Goal: Information Seeking & Learning: Find specific fact

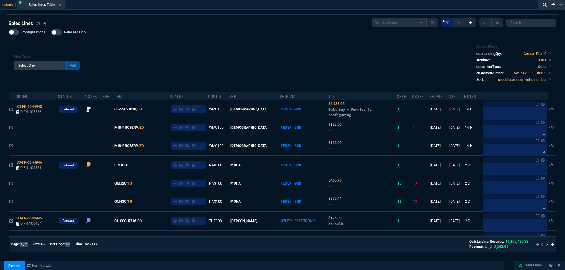
select select
click at [59, 5] on div "Sales Lines Table Sales Line" at bounding box center [45, 4] width 33 height 5
click at [60, 5] on icon at bounding box center [60, 5] width 3 height 4
click at [60, 5] on div "ZT FN Ctrl + K" at bounding box center [282, 9] width 565 height 18
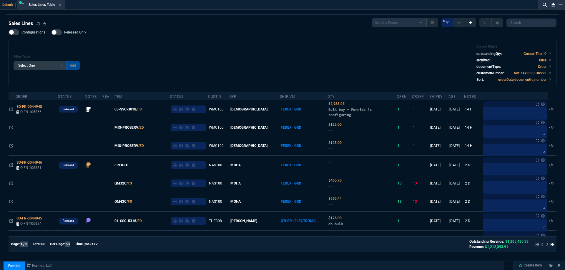
click at [60, 5] on div "ZT FN Ctrl + K" at bounding box center [282, 9] width 565 height 18
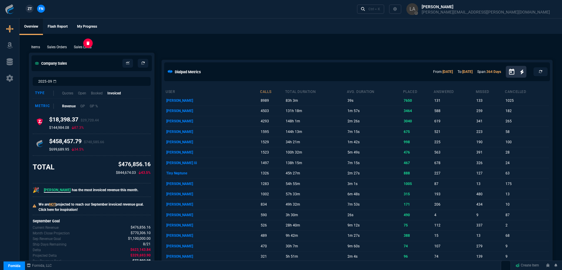
click at [84, 47] on p "Sales Lines" at bounding box center [83, 46] width 18 height 5
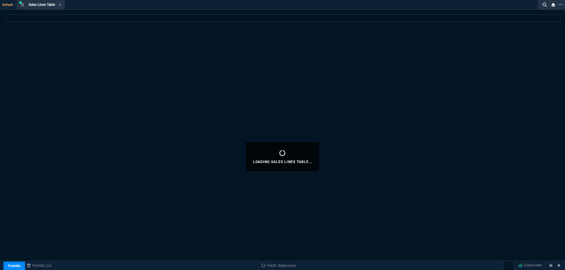
select select
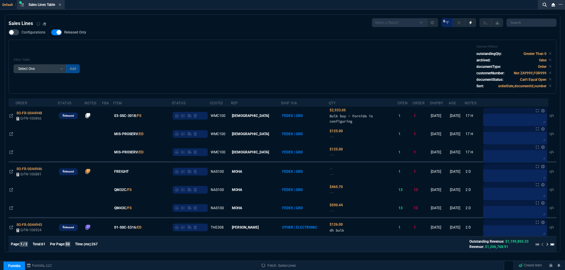
click at [72, 34] on span "Released Only" at bounding box center [75, 32] width 22 height 5
click at [51, 33] on input "Released Only" at bounding box center [51, 32] width 0 height 0
checkbox input "false"
click at [147, 41] on div "Filter Table Select One Add Filter () Age () ATS () Cond (itemVariantCode) Cust…" at bounding box center [283, 67] width 548 height 54
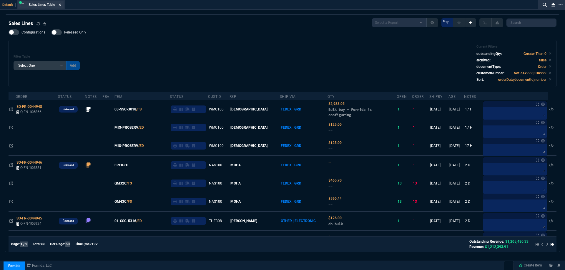
click at [61, 6] on fa-icon at bounding box center [60, 5] width 3 height 4
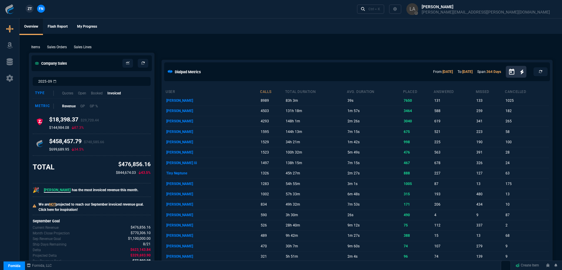
click at [29, 11] on span "ZT" at bounding box center [30, 8] width 4 height 5
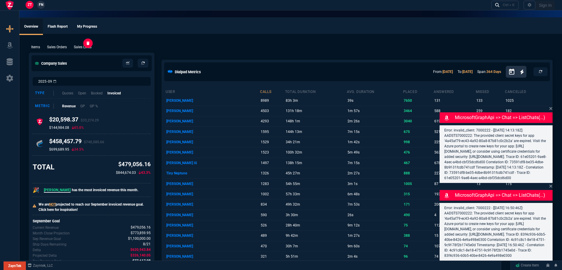
click at [79, 47] on p "Sales Lines" at bounding box center [83, 46] width 18 height 5
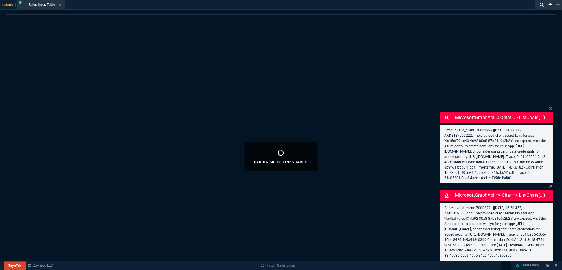
select select
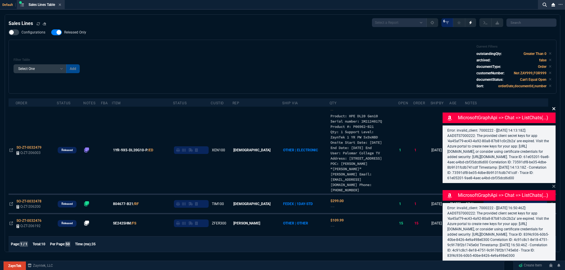
click at [553, 107] on icon at bounding box center [553, 108] width 3 height 3
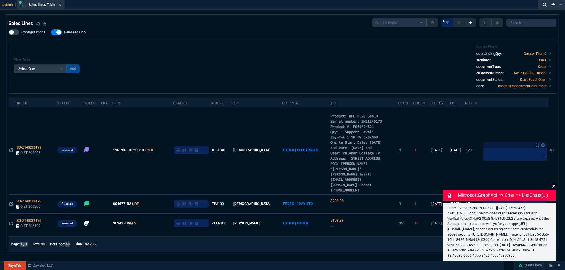
click at [553, 185] on icon at bounding box center [553, 186] width 3 height 3
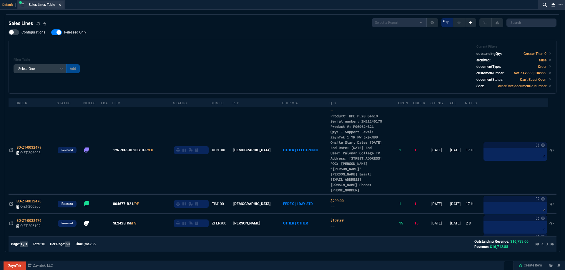
click at [61, 5] on icon at bounding box center [60, 5] width 2 height 2
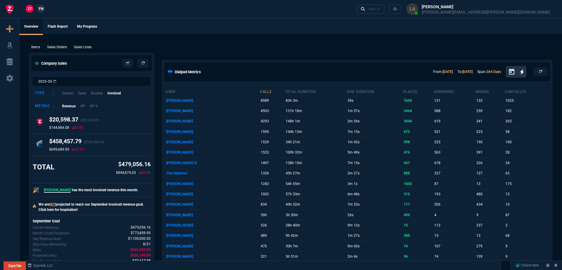
drag, startPoint x: 363, startPoint y: 49, endPoint x: 379, endPoint y: 85, distance: 39.7
click at [363, 49] on div "Items Sales Orders Sales Lines Add Link" at bounding box center [291, 46] width 524 height 7
click at [240, 32] on ul "Overview Flash Report My Progress" at bounding box center [290, 26] width 543 height 15
click at [91, 45] on p "Sales Lines" at bounding box center [83, 46] width 18 height 5
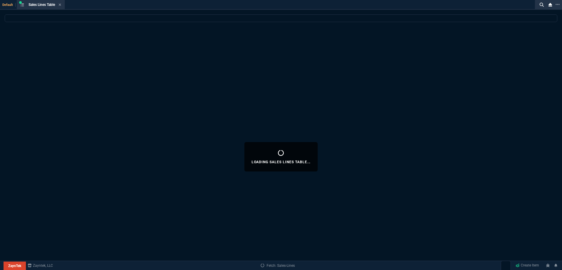
select select
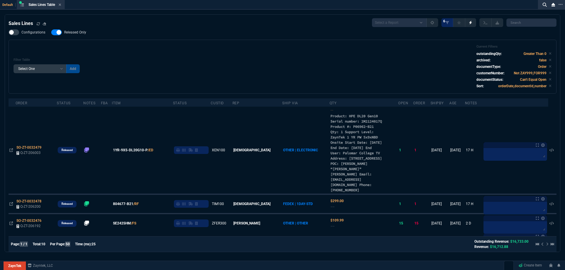
click at [78, 35] on span "Released Only" at bounding box center [75, 32] width 22 height 5
click at [51, 33] on input "Released Only" at bounding box center [51, 32] width 0 height 0
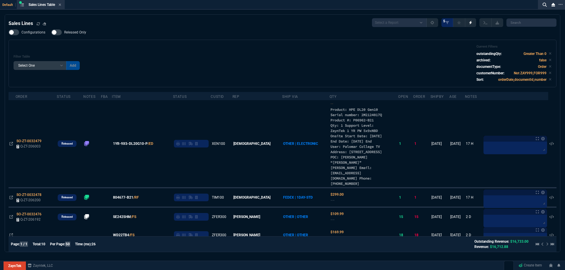
click at [67, 33] on span "Released Only" at bounding box center [75, 32] width 22 height 5
click at [51, 33] on input "Released Only" at bounding box center [51, 32] width 0 height 0
click at [169, 52] on div "Filter Table Select One Add Filter () Age () ATS () Cond (itemVariantCode) Cust…" at bounding box center [283, 64] width 538 height 38
click at [71, 35] on label "Released Only" at bounding box center [71, 32] width 41 height 6
click at [51, 33] on input "Released Only" at bounding box center [51, 32] width 0 height 0
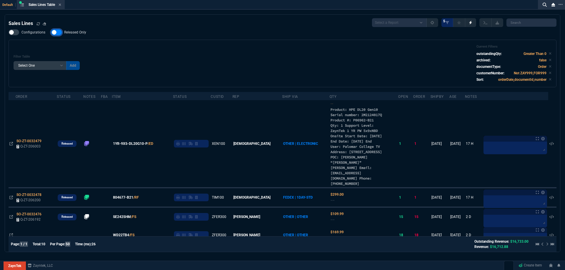
checkbox input "false"
click at [240, 47] on div "Filter Table Select One Add Filter () Age () ATS () Cond (itemVariantCode) Cust…" at bounding box center [283, 64] width 538 height 38
click at [63, 7] on div "Sales Lines Table Sales Line" at bounding box center [41, 4] width 46 height 7
click at [61, 4] on icon at bounding box center [60, 5] width 2 height 2
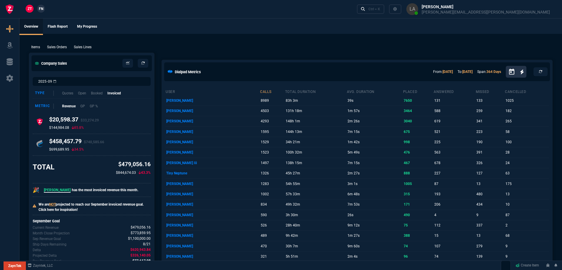
click at [42, 8] on span "FN" at bounding box center [41, 8] width 4 height 5
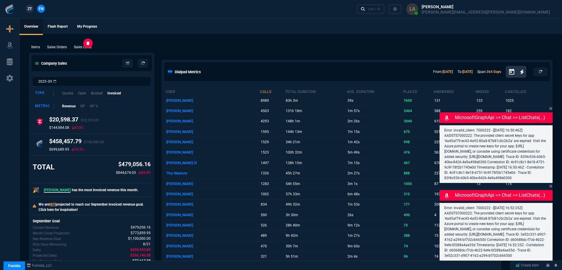
click at [89, 48] on p "Sales Lines" at bounding box center [83, 46] width 18 height 5
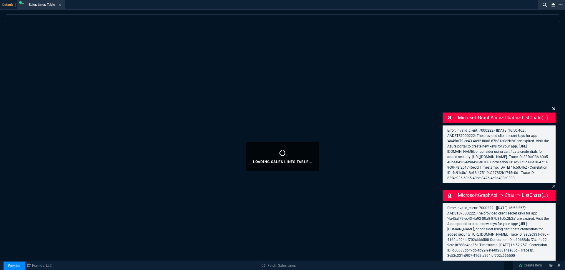
select select
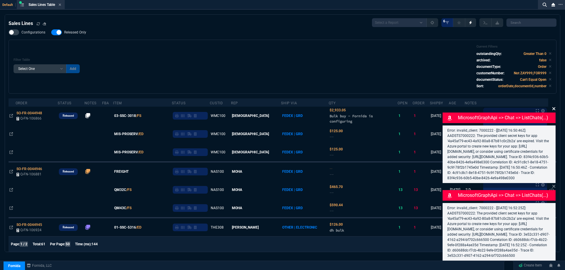
click at [553, 107] on icon at bounding box center [553, 108] width 3 height 3
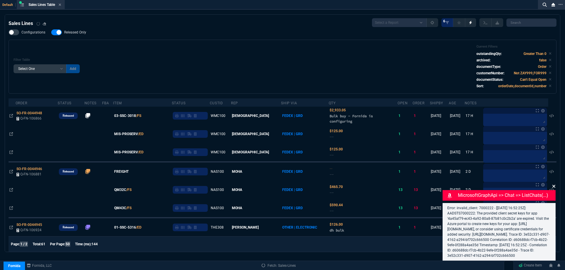
click at [553, 184] on fa-icon at bounding box center [554, 187] width 4 height 6
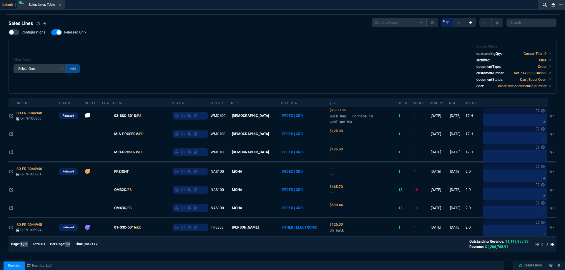
click at [81, 31] on span "Released Only" at bounding box center [75, 32] width 22 height 5
click at [51, 32] on input "Released Only" at bounding box center [51, 32] width 0 height 0
checkbox input "false"
click at [274, 66] on div "Filter Table Select One Add Filter () Age () ATS () Cond (itemVariantCode) Cust…" at bounding box center [283, 67] width 538 height 44
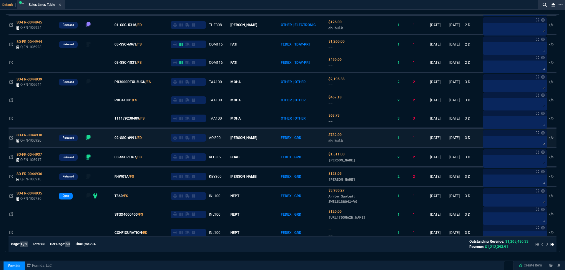
scroll to position [206, 0]
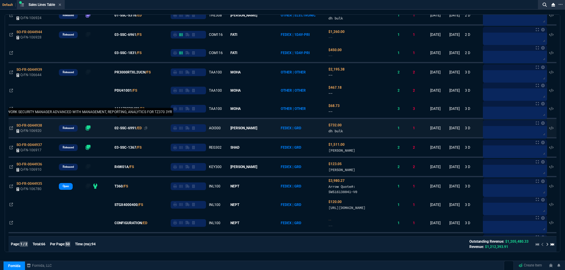
click at [128, 128] on span "02-SSC-6991" at bounding box center [125, 128] width 22 height 5
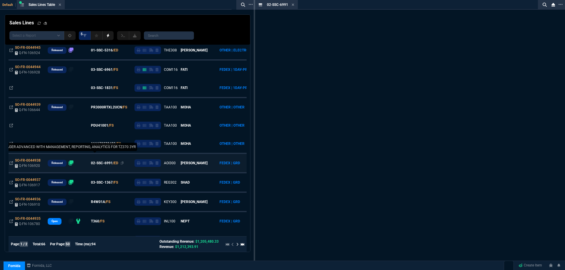
scroll to position [241, 0]
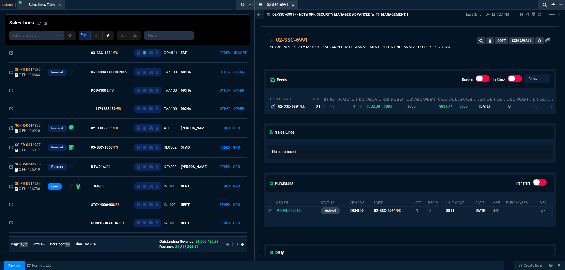
click at [294, 3] on nx-icon at bounding box center [293, 5] width 3 height 5
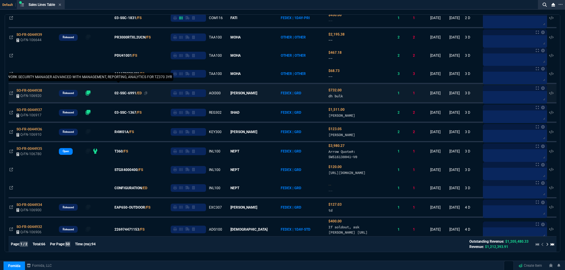
scroll to position [206, 0]
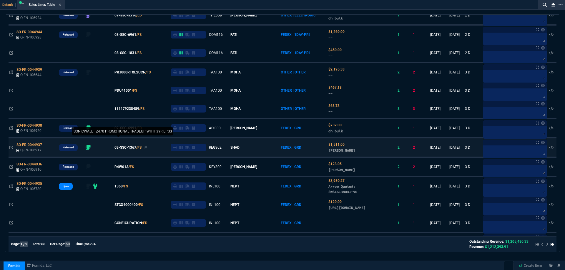
click at [129, 148] on span "03-SSC-1367" at bounding box center [125, 147] width 22 height 5
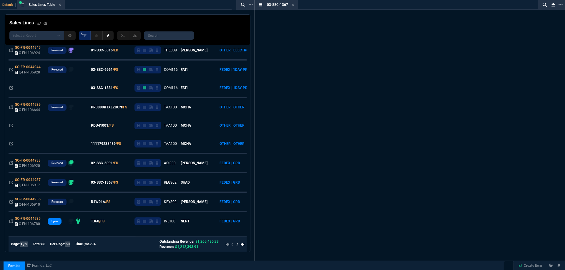
scroll to position [241, 0]
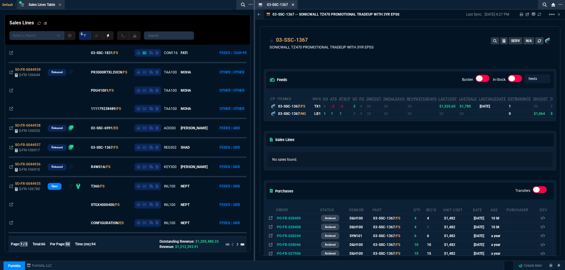
click at [293, 4] on icon at bounding box center [293, 5] width 3 height 4
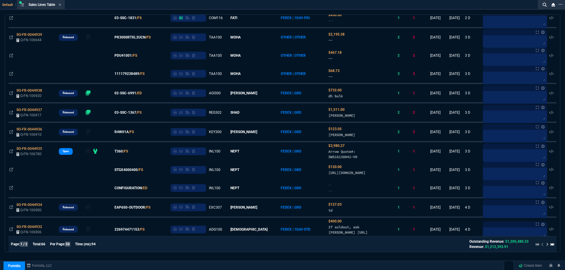
scroll to position [206, 0]
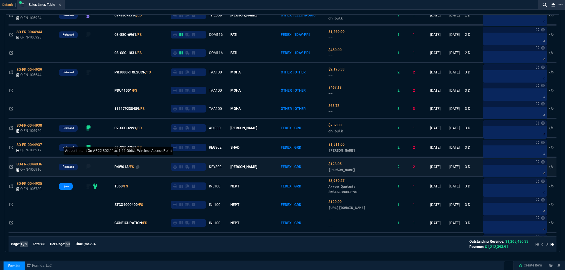
click at [127, 167] on span "R4W01A" at bounding box center [121, 167] width 14 height 5
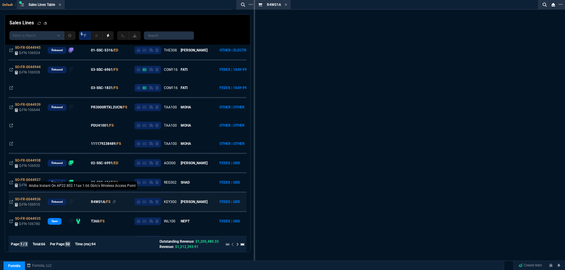
scroll to position [241, 0]
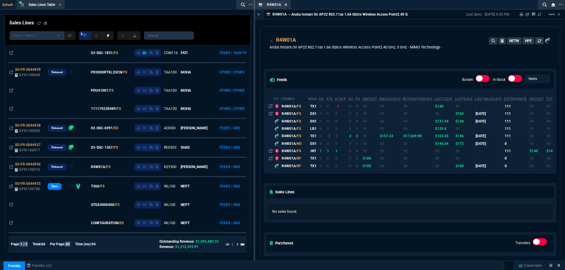
click at [286, 6] on fa-icon at bounding box center [286, 5] width 3 height 4
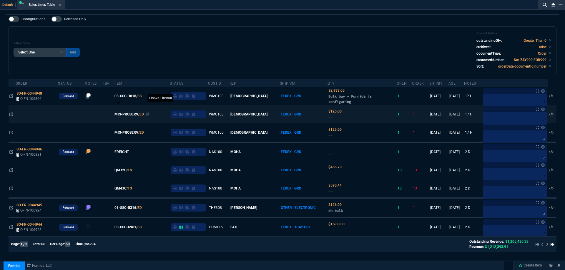
scroll to position [0, 0]
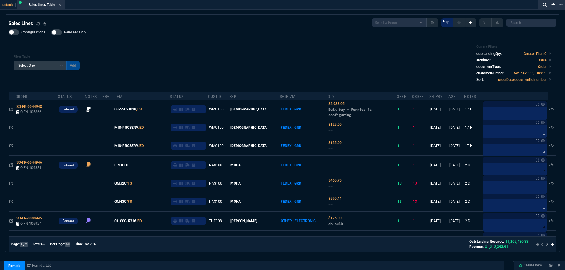
click at [61, 6] on icon at bounding box center [60, 5] width 3 height 4
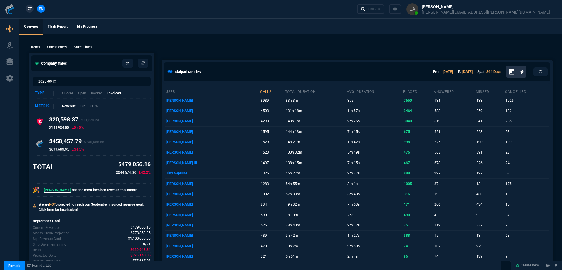
click at [32, 11] on link "ZT" at bounding box center [30, 9] width 8 height 8
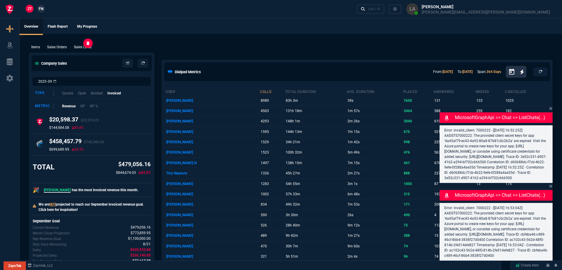
click at [82, 49] on p "Sales Lines" at bounding box center [83, 46] width 18 height 5
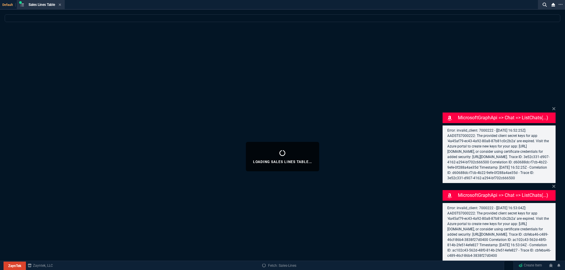
select select
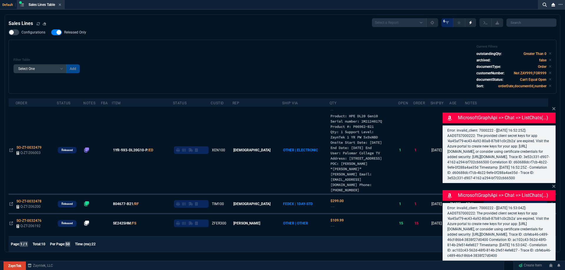
click at [557, 100] on nx-fornida-sales-line-table "Sales Lines Select a Report NEW QUERY SonicWall Sale AMZ (MTD) NEW QUERY INS100…" at bounding box center [282, 200] width 555 height 370
click at [554, 107] on icon at bounding box center [553, 108] width 3 height 3
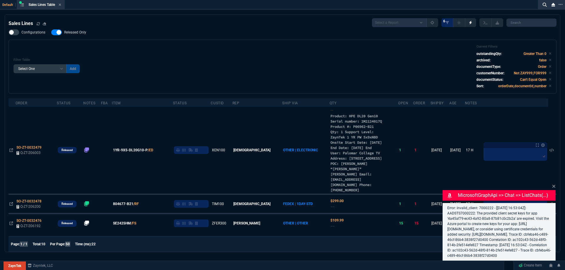
click at [556, 183] on nx-fornida-sales-line-table "Sales Lines Select a Report NEW QUERY SonicWall Sale AMZ (MTD) NEW QUERY INS100…" at bounding box center [282, 200] width 555 height 370
click at [554, 184] on icon at bounding box center [554, 186] width 4 height 5
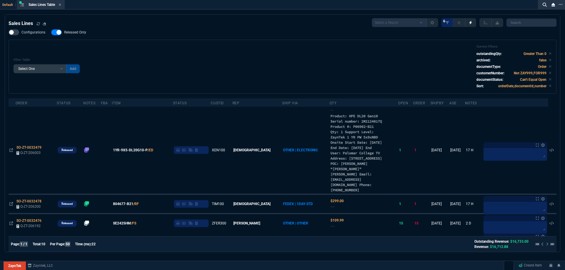
click at [77, 34] on span "Released Only" at bounding box center [75, 32] width 22 height 5
click at [51, 33] on input "Released Only" at bounding box center [51, 32] width 0 height 0
checkbox input "false"
click at [157, 47] on div "Filter Table Select One Add Filter () Age () ATS () Cond (itemVariantCode) Cust…" at bounding box center [283, 67] width 538 height 44
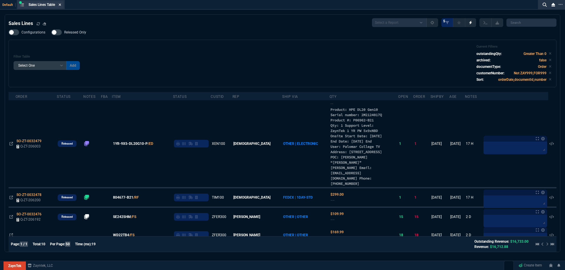
click at [61, 7] on fa-icon at bounding box center [60, 5] width 3 height 4
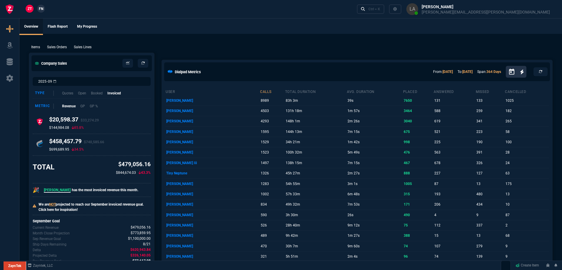
click at [38, 10] on link "FN" at bounding box center [41, 9] width 8 height 8
click at [82, 47] on p "Sales Lines" at bounding box center [83, 46] width 18 height 5
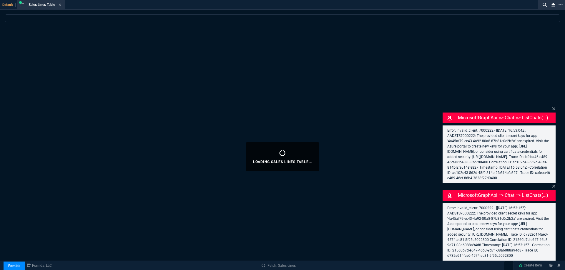
select select
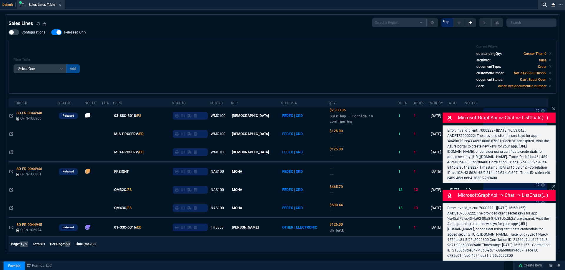
drag, startPoint x: 78, startPoint y: 32, endPoint x: 198, endPoint y: 46, distance: 121.5
click at [78, 33] on span "Released Only" at bounding box center [75, 32] width 22 height 5
click at [51, 33] on input "Released Only" at bounding box center [51, 32] width 0 height 0
checkbox input "false"
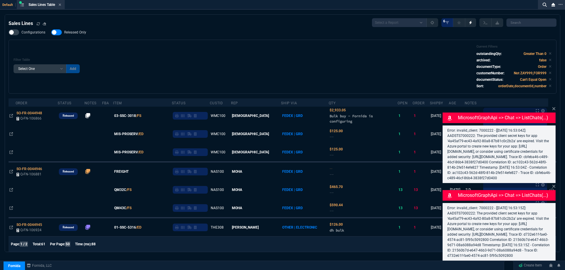
click at [198, 46] on div "Filter Table Select One Add Filter () Age () ATS () Cond (itemVariantCode) Cust…" at bounding box center [283, 67] width 538 height 44
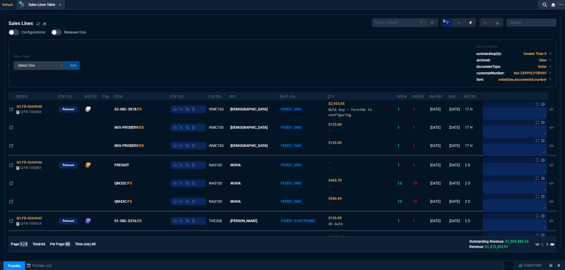
click at [61, 4] on icon at bounding box center [60, 5] width 2 height 2
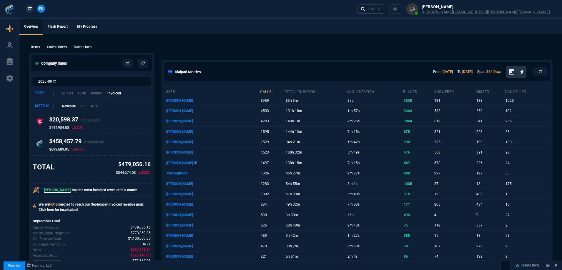
click at [380, 7] on div "Ctrl + K" at bounding box center [374, 9] width 12 height 5
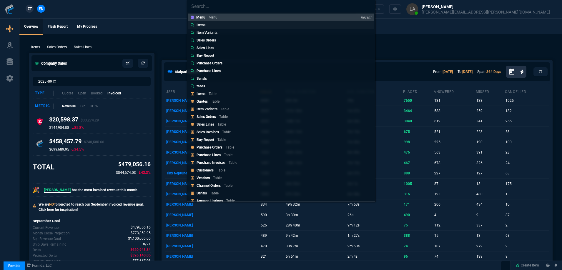
click at [198, 25] on p "Items" at bounding box center [201, 24] width 9 height 5
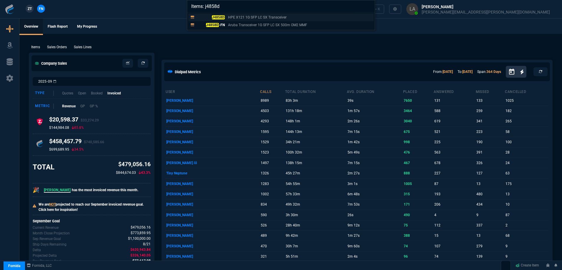
type input "Items: j4858d"
click at [215, 17] on mark "J4858D" at bounding box center [218, 17] width 13 height 4
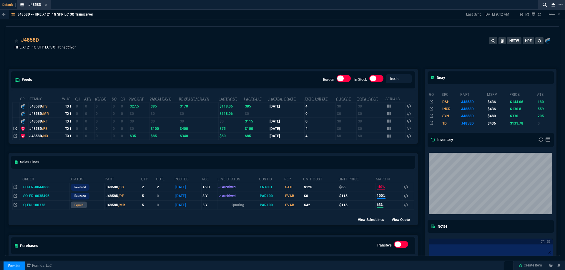
click at [15, 130] on icon at bounding box center [16, 129] width 4 height 4
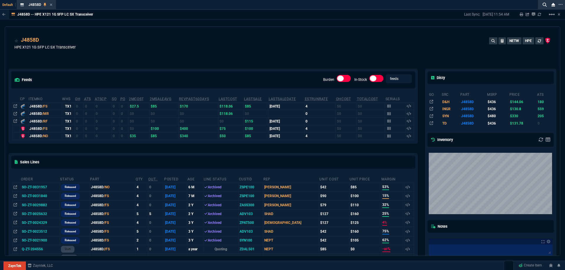
click at [563, 73] on div "J4858D -- HPE X121 1G SFP LC SX Transceiver Last Sync: [DATE] 11:54 AM Sharing …" at bounding box center [282, 133] width 565 height 247
